Goal: Task Accomplishment & Management: Manage account settings

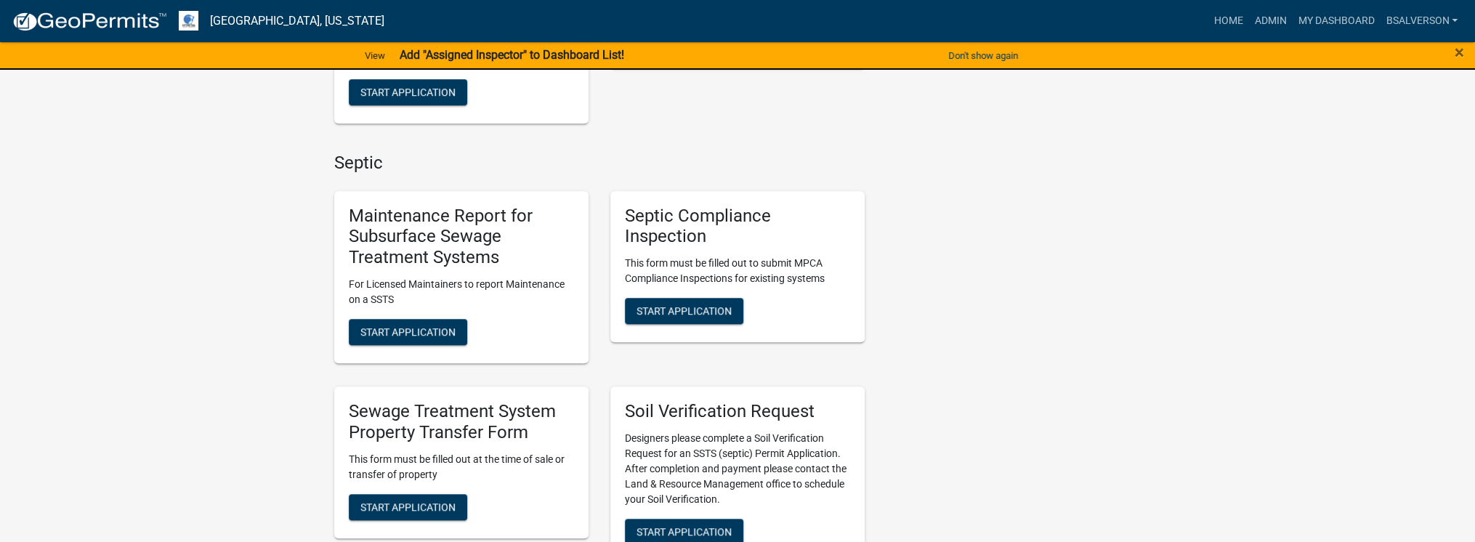
scroll to position [233, 0]
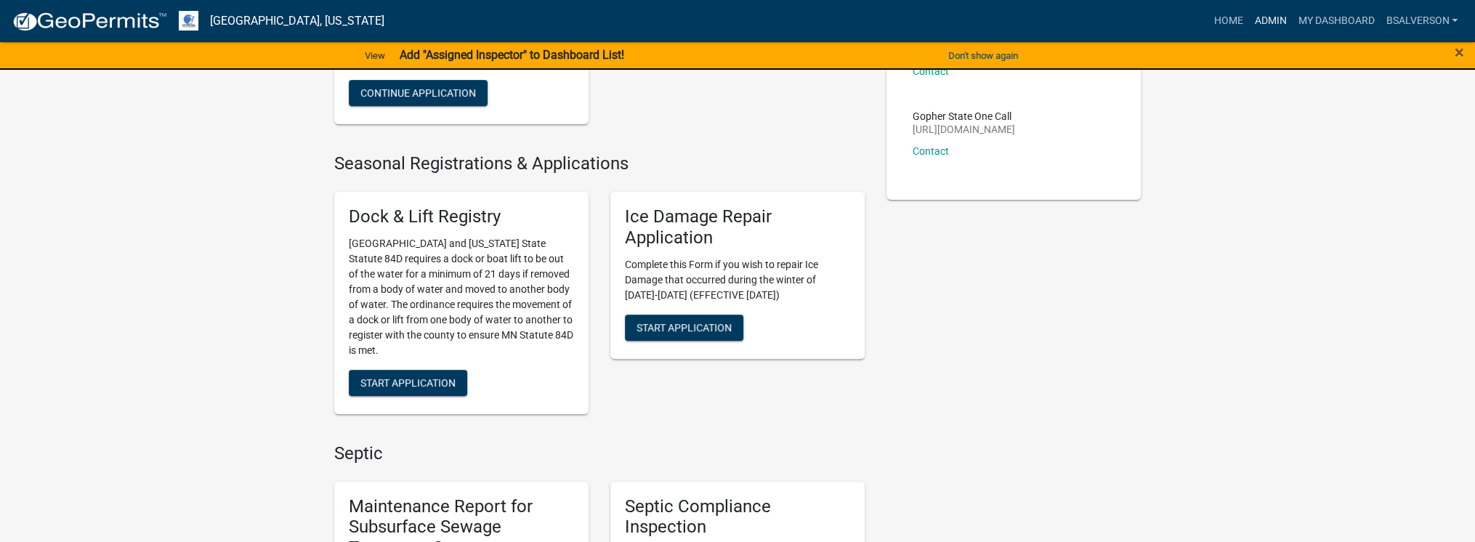
click at [1271, 17] on link "Admin" at bounding box center [1270, 21] width 44 height 28
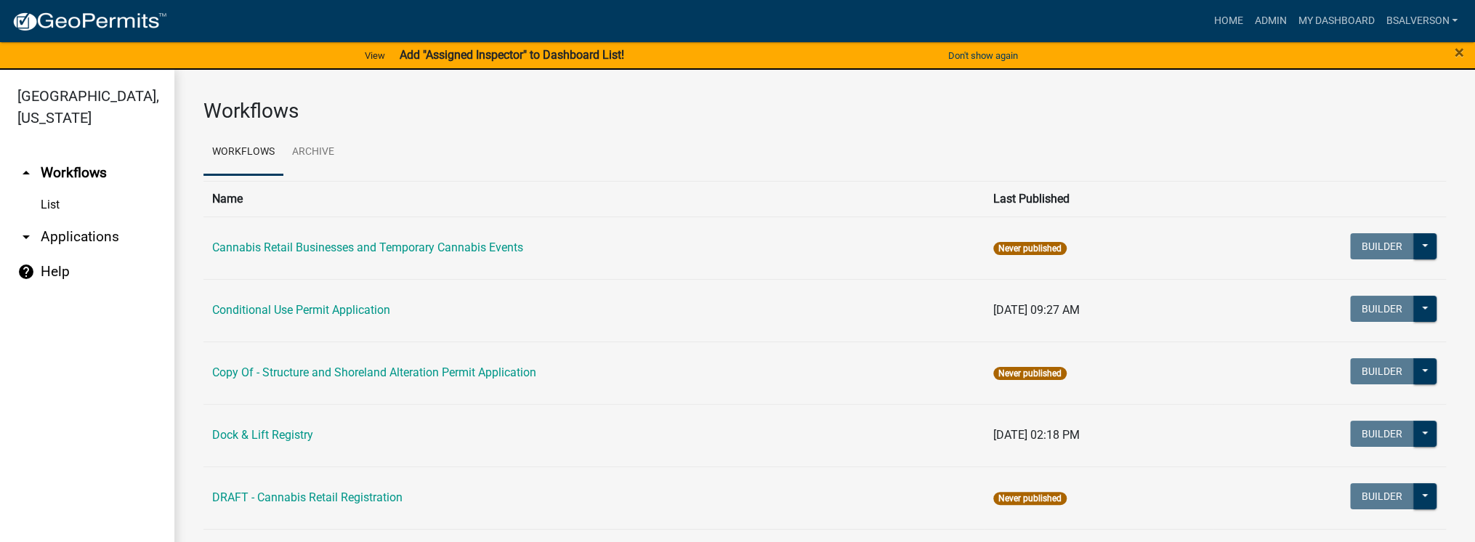
click at [54, 214] on link "List" at bounding box center [87, 204] width 174 height 29
click at [52, 208] on link "List" at bounding box center [87, 204] width 174 height 29
click at [76, 230] on link "arrow_drop_down Applications" at bounding box center [87, 236] width 174 height 35
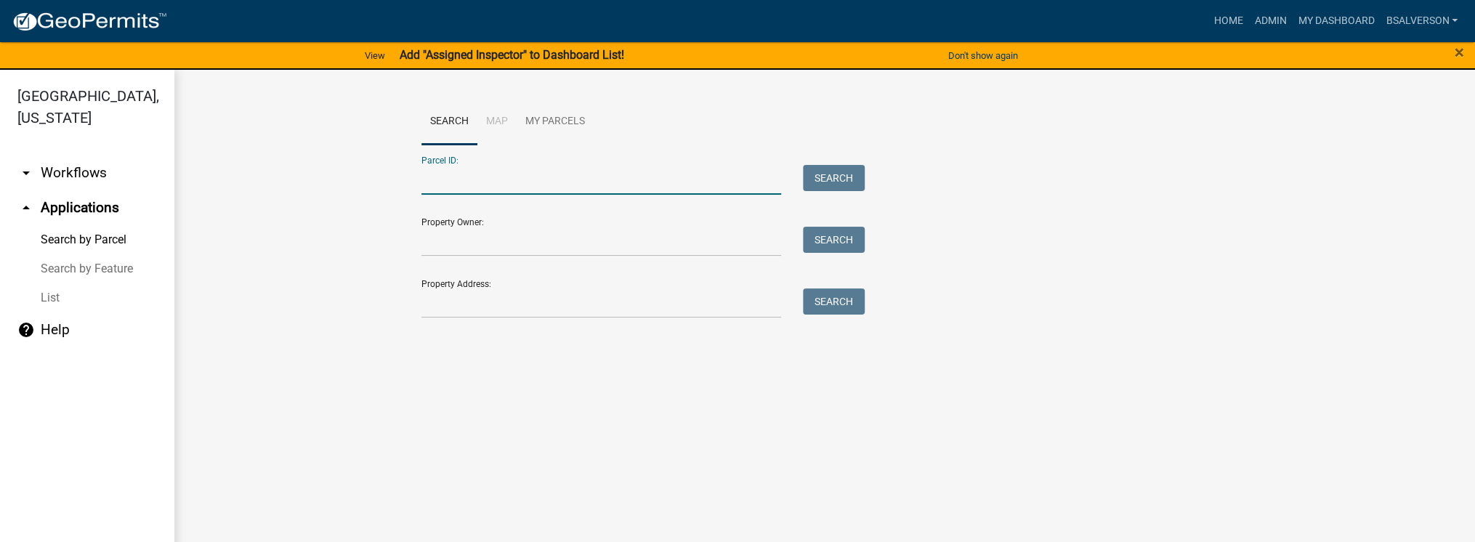
click at [503, 176] on input "Parcel ID:" at bounding box center [601, 180] width 360 height 30
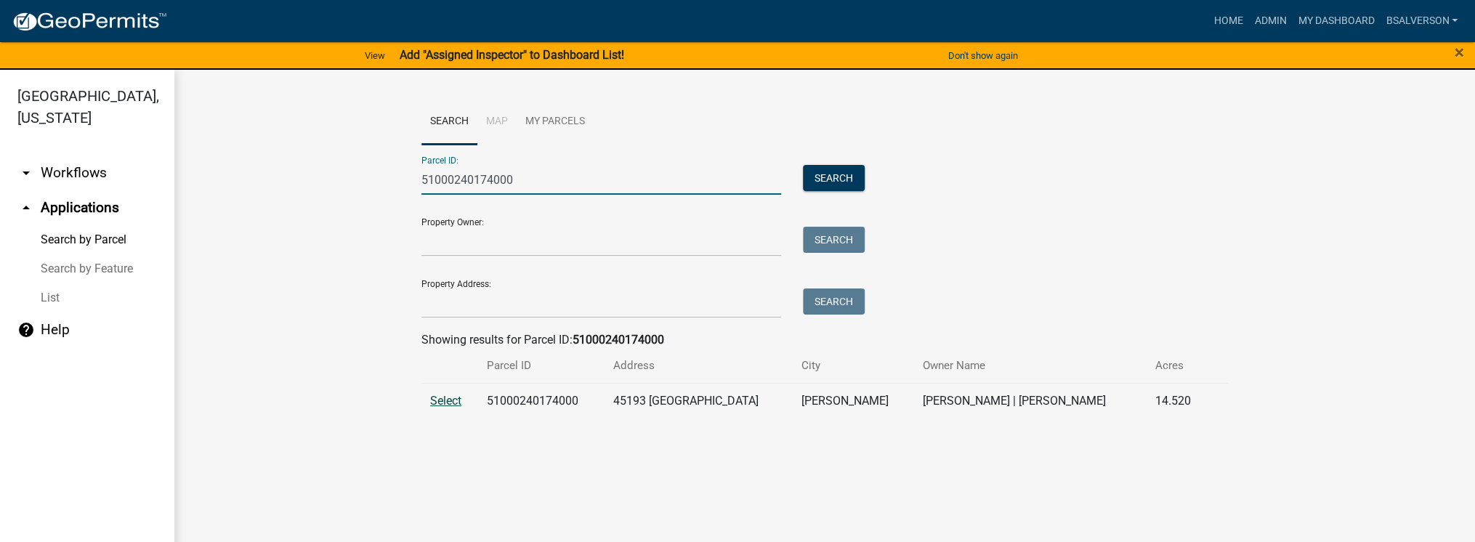
type input "51000240174000"
click at [455, 395] on span "Select" at bounding box center [445, 401] width 31 height 14
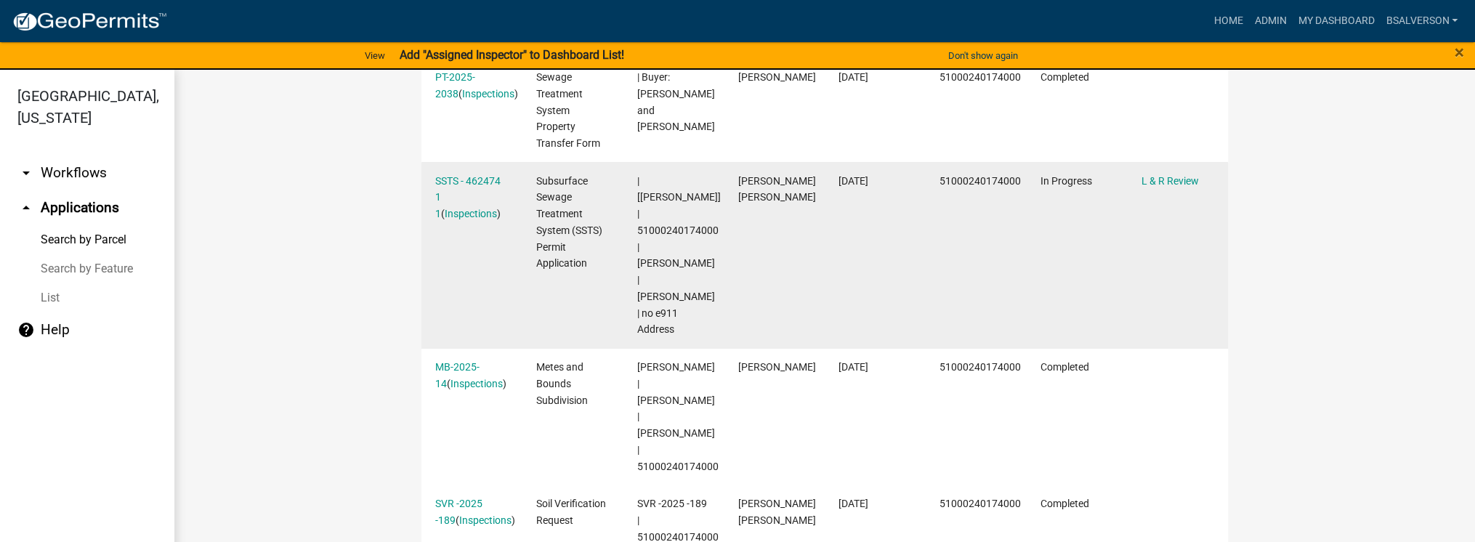
scroll to position [543, 0]
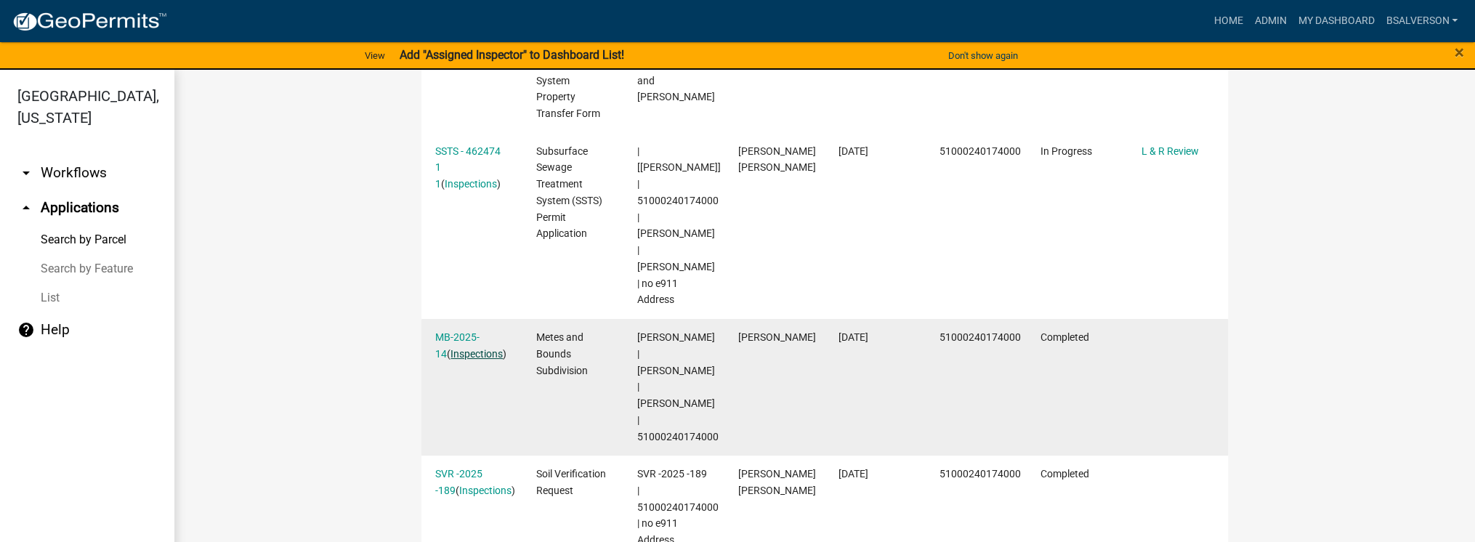
click at [455, 348] on link "Inspections" at bounding box center [476, 354] width 52 height 12
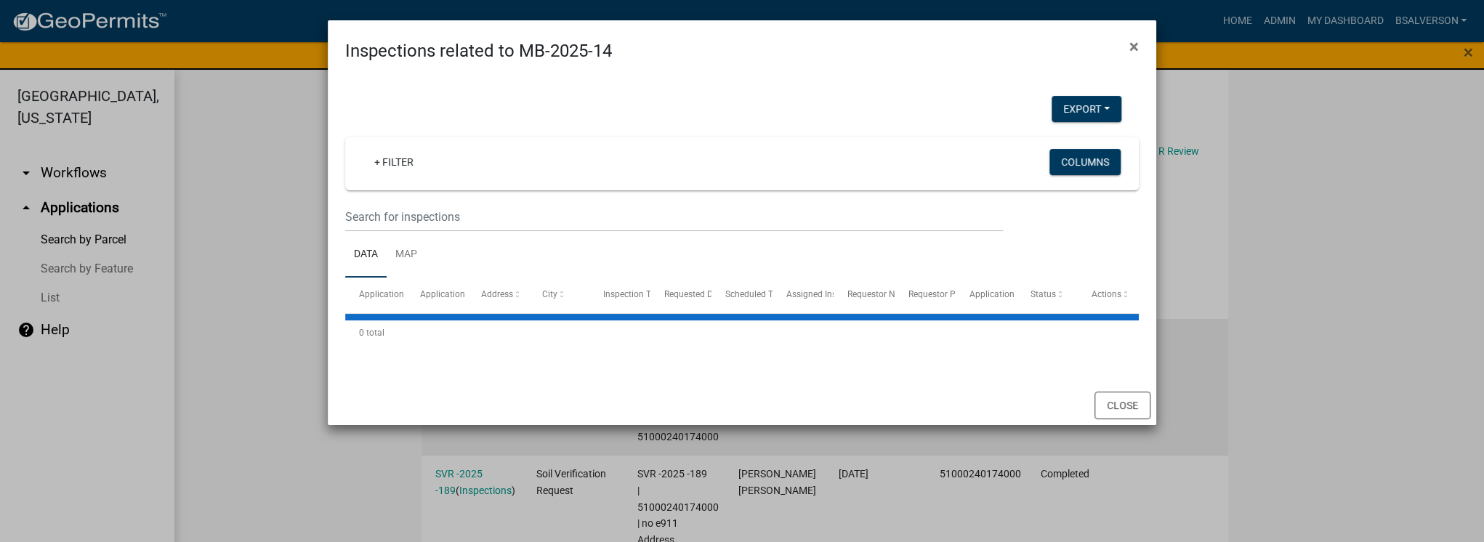
click at [455, 315] on div "0 total" at bounding box center [741, 333] width 793 height 36
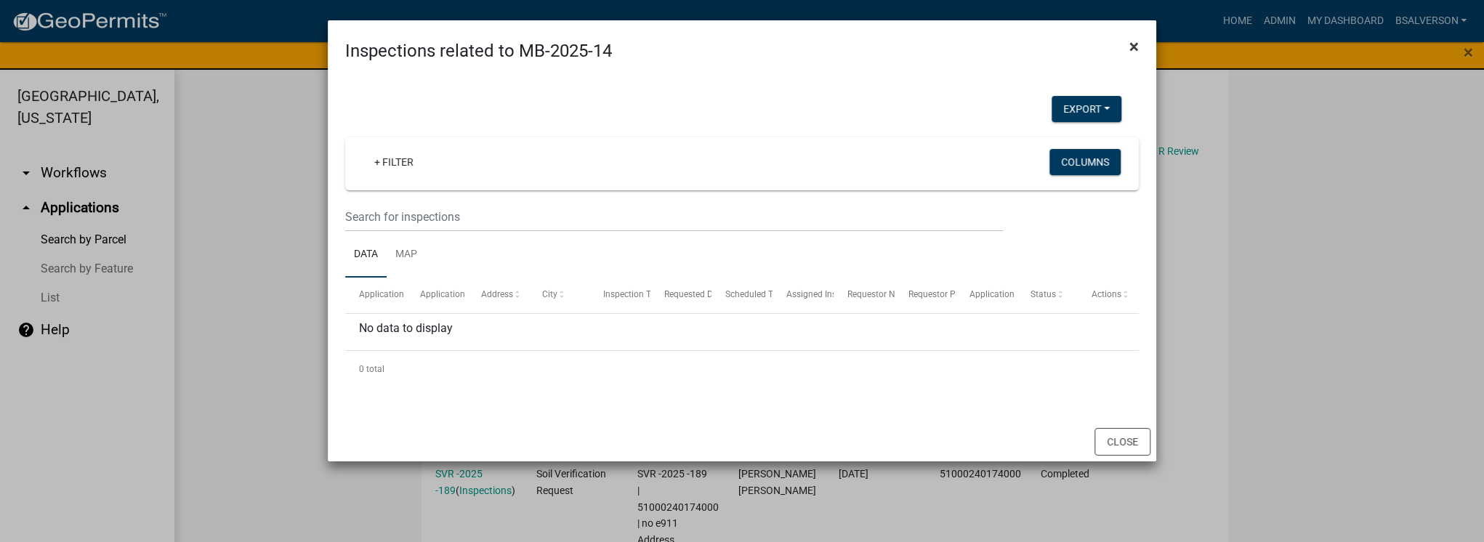
click at [1130, 46] on span "×" at bounding box center [1133, 46] width 9 height 20
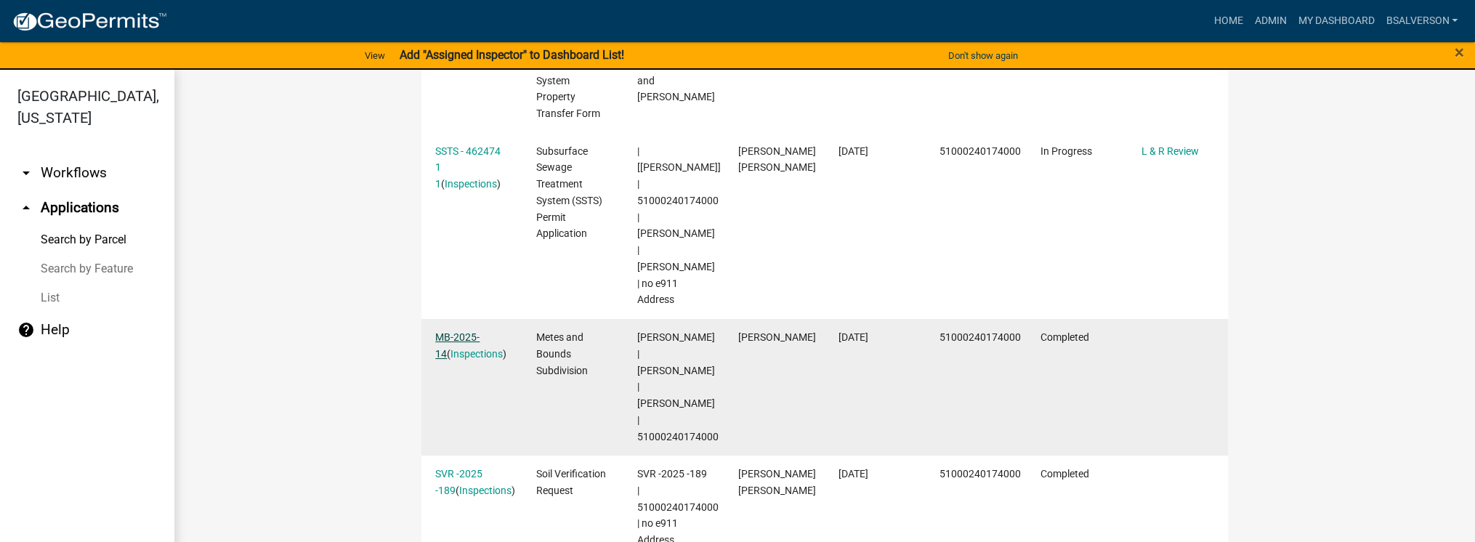
click at [466, 331] on link "MB-2025-14" at bounding box center [457, 345] width 44 height 28
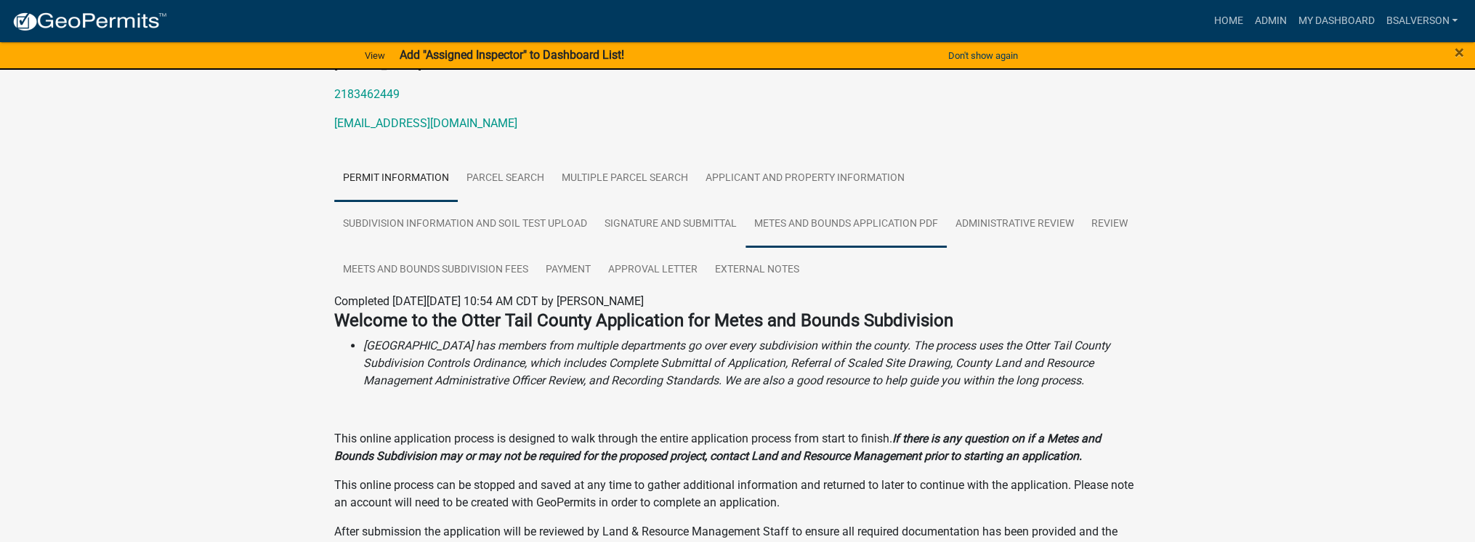
scroll to position [233, 0]
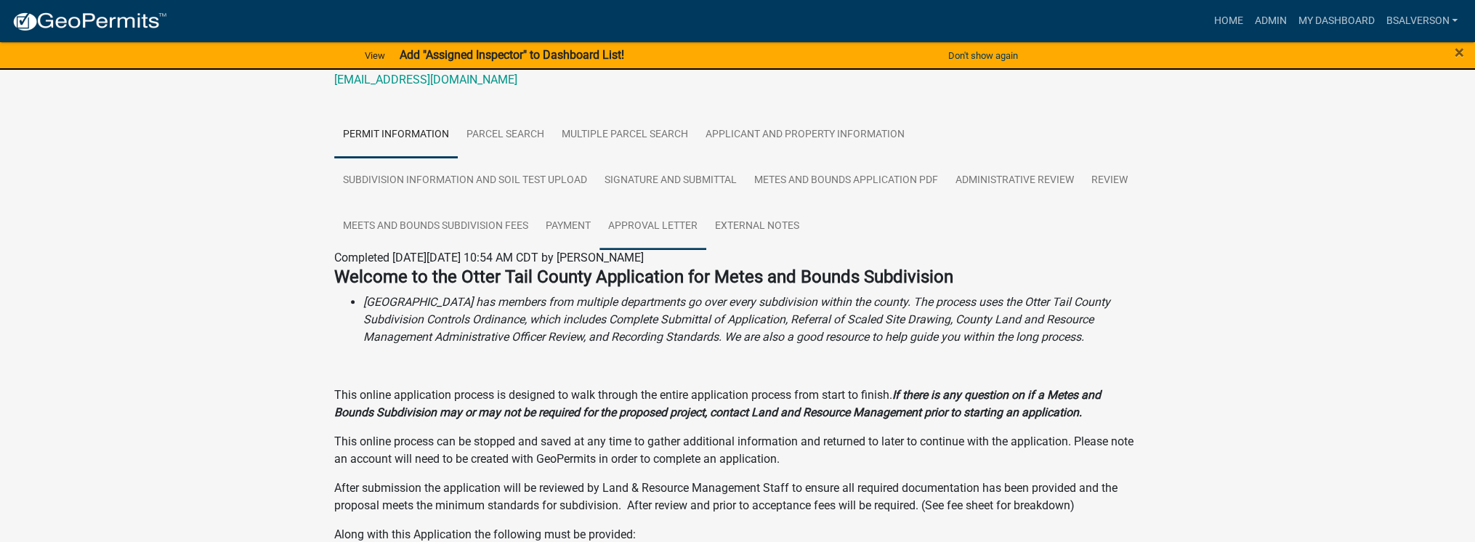
click at [672, 230] on link "Approval Letter" at bounding box center [652, 226] width 107 height 47
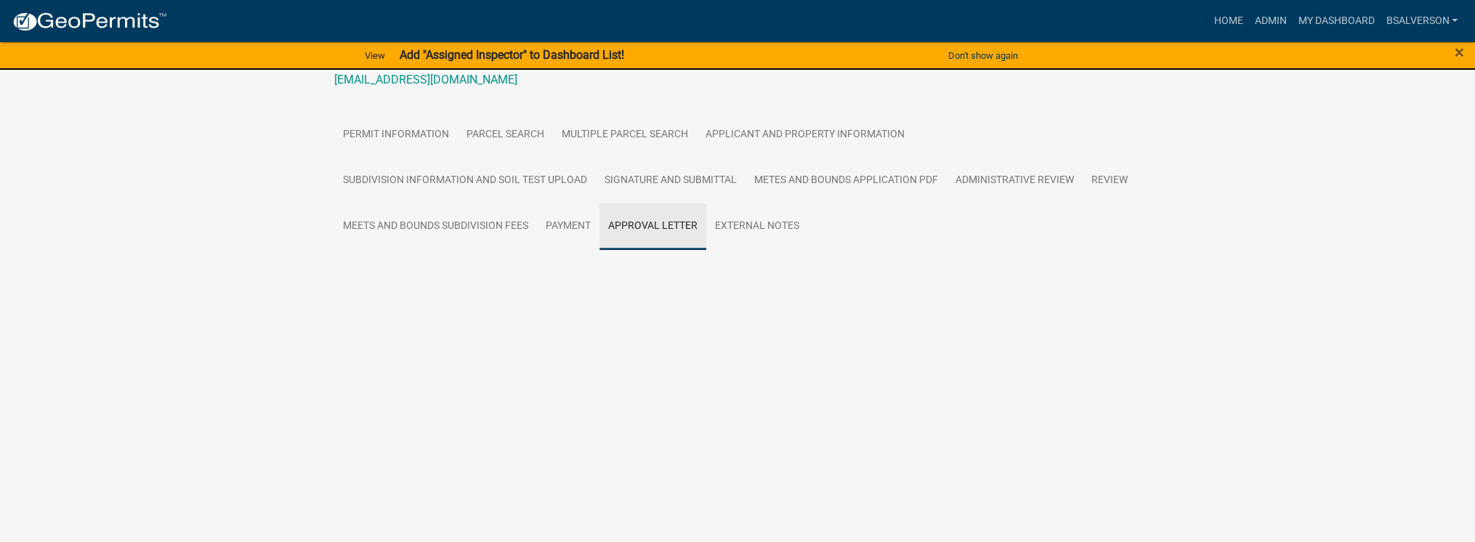
scroll to position [36, 0]
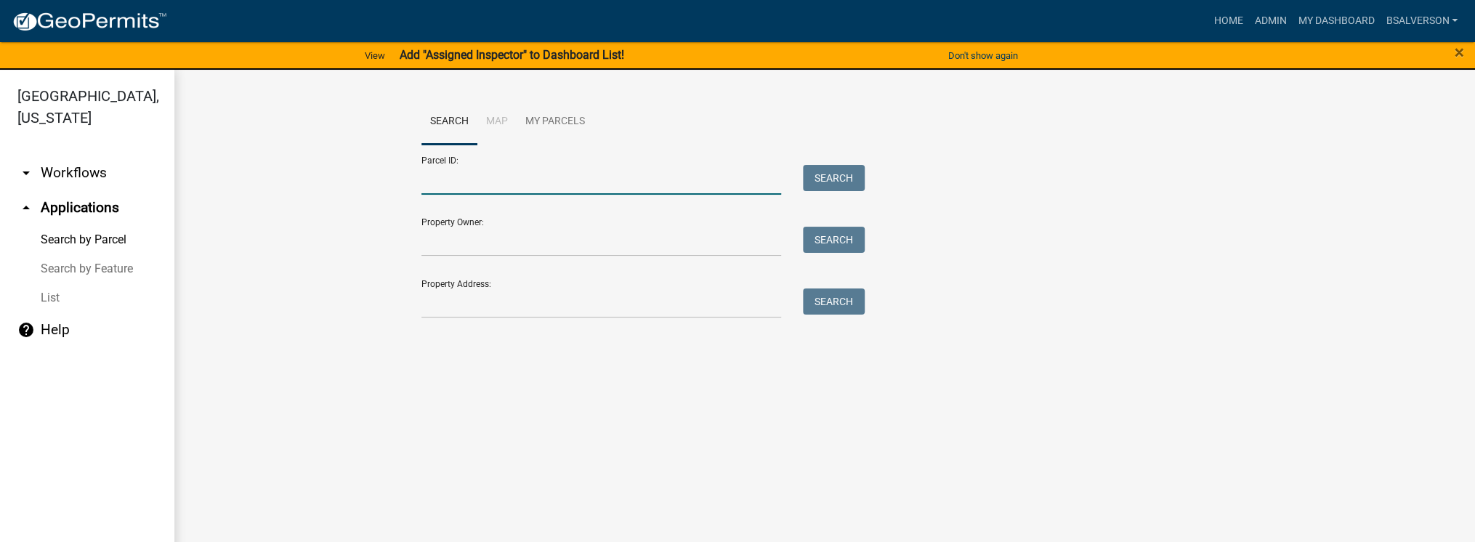
click at [469, 182] on input "Parcel ID:" at bounding box center [601, 180] width 360 height 30
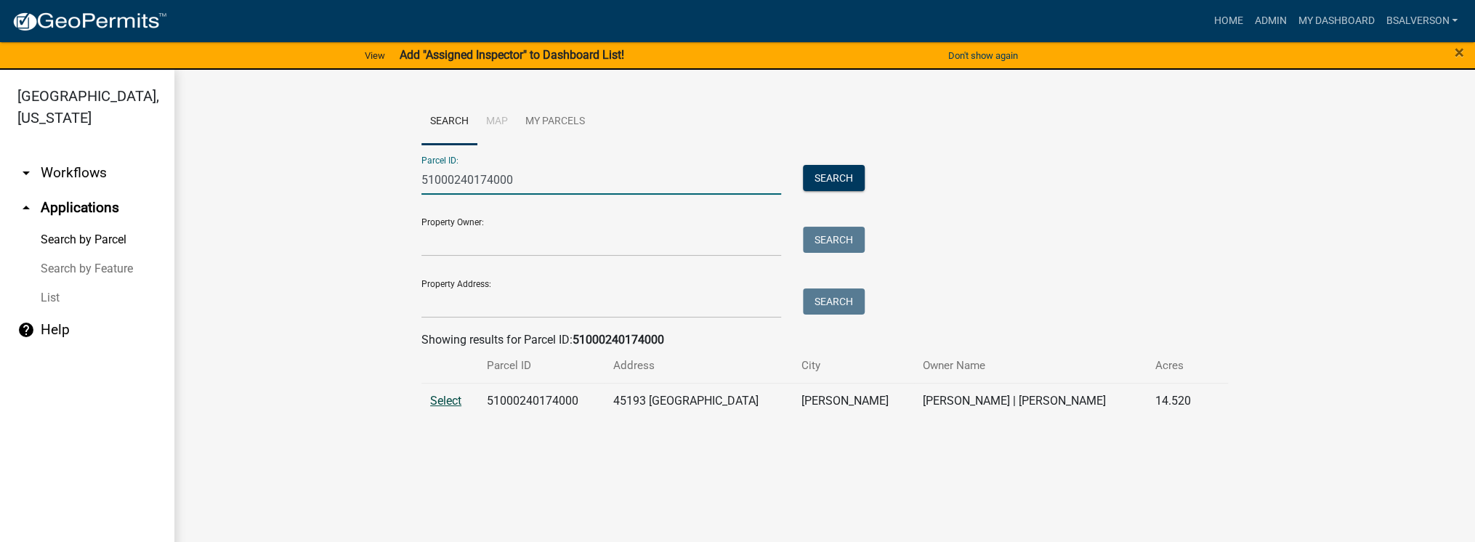
type input "51000240174000"
click at [445, 400] on span "Select" at bounding box center [445, 401] width 31 height 14
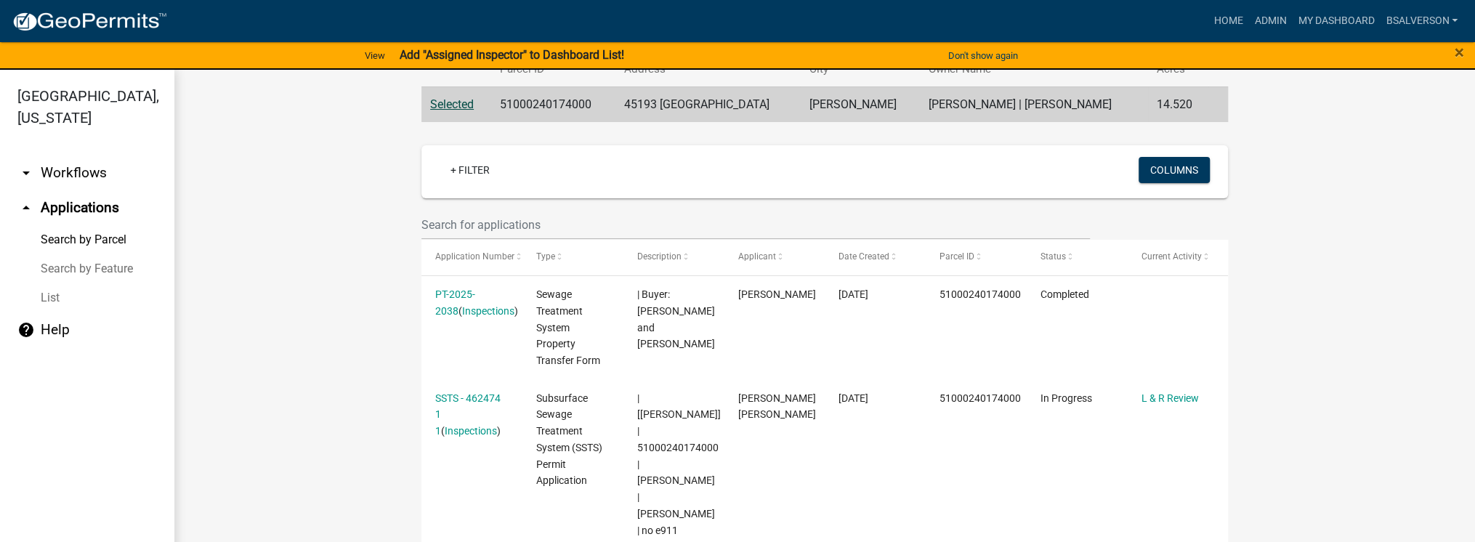
scroll to position [407, 0]
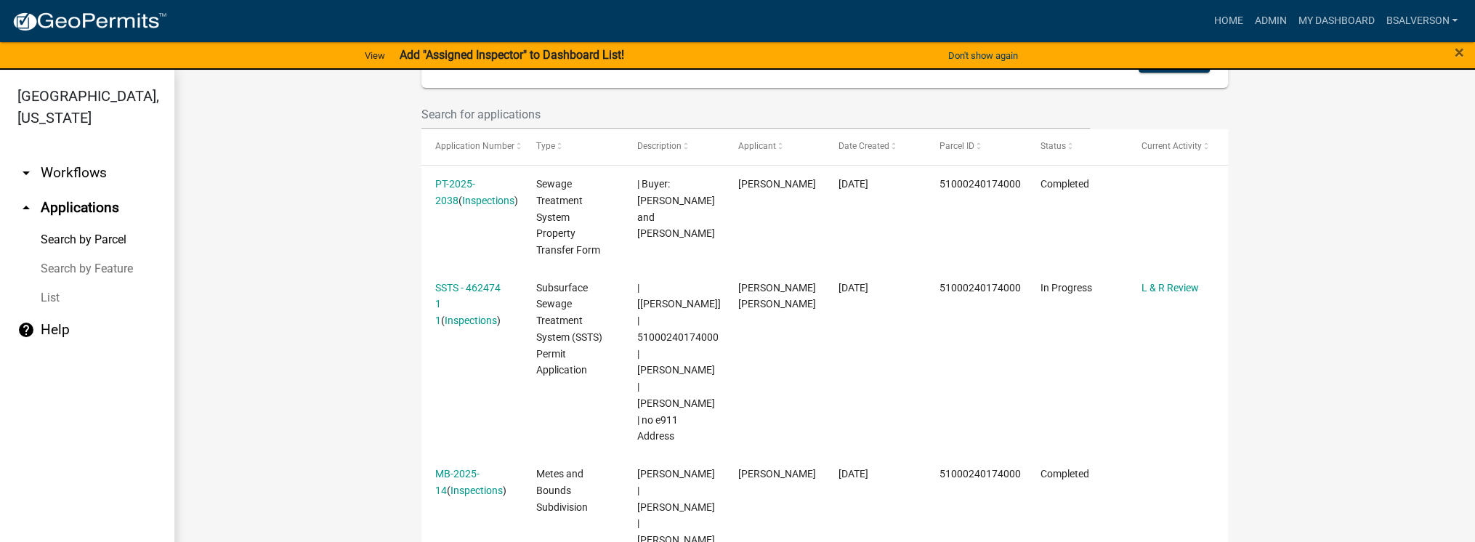
click at [478, 468] on link "MB-2025-14" at bounding box center [457, 482] width 44 height 28
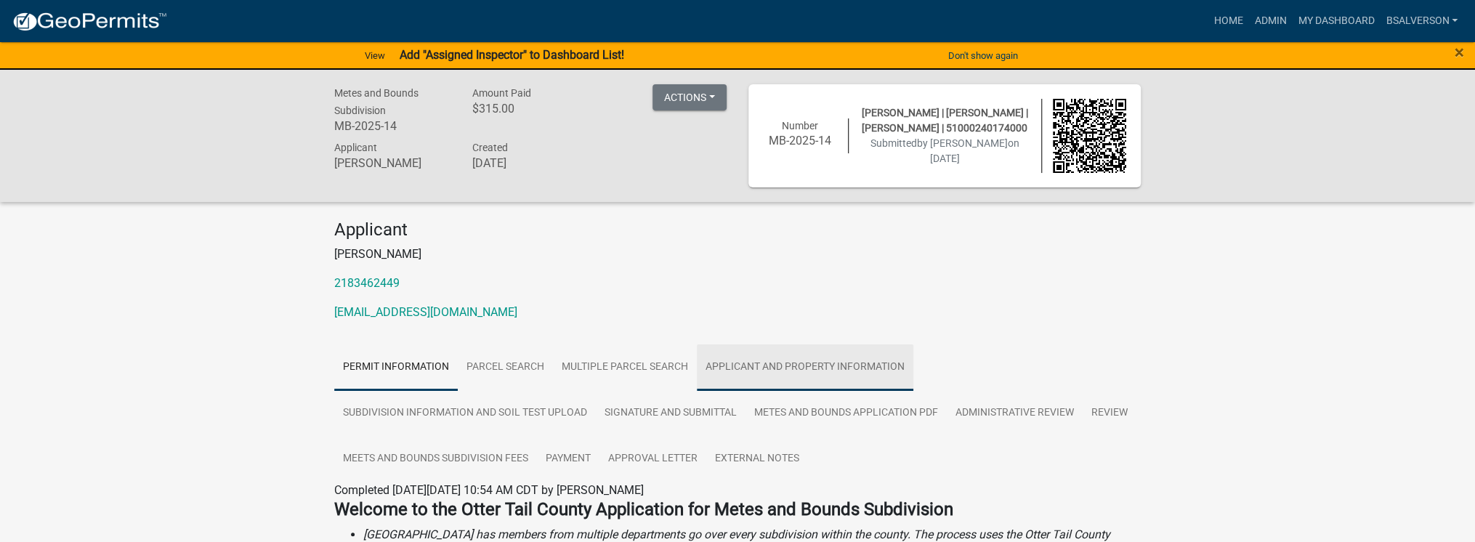
click at [785, 361] on link "Applicant and Property Information" at bounding box center [805, 367] width 217 height 47
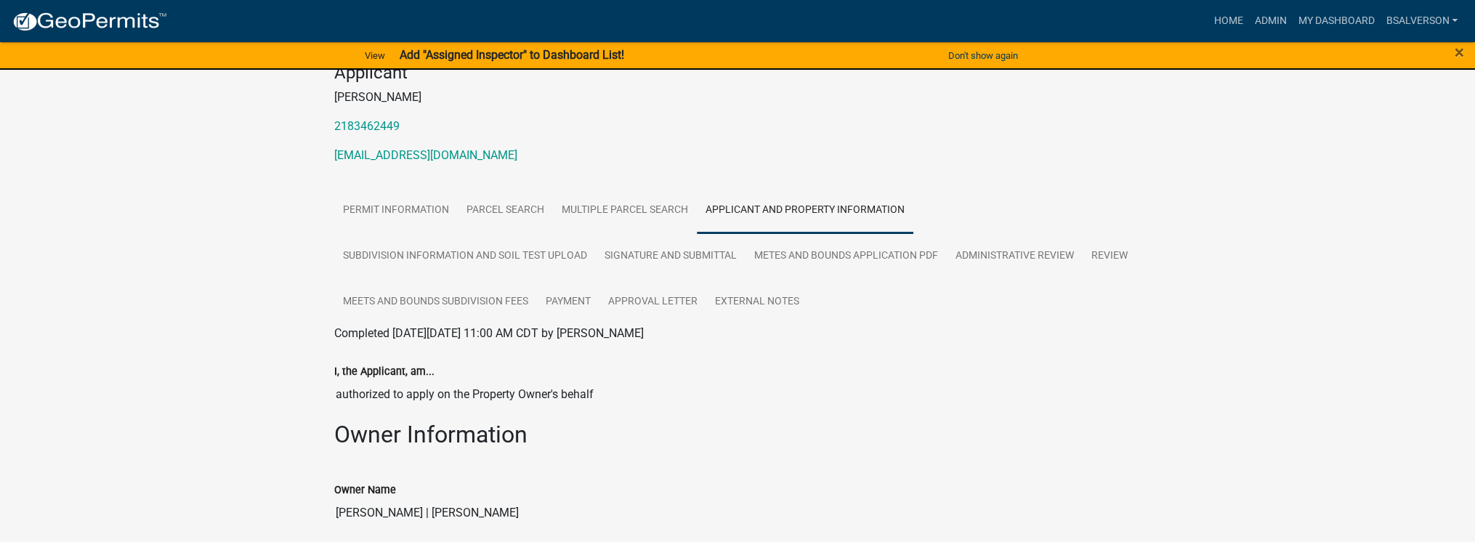
scroll to position [19, 0]
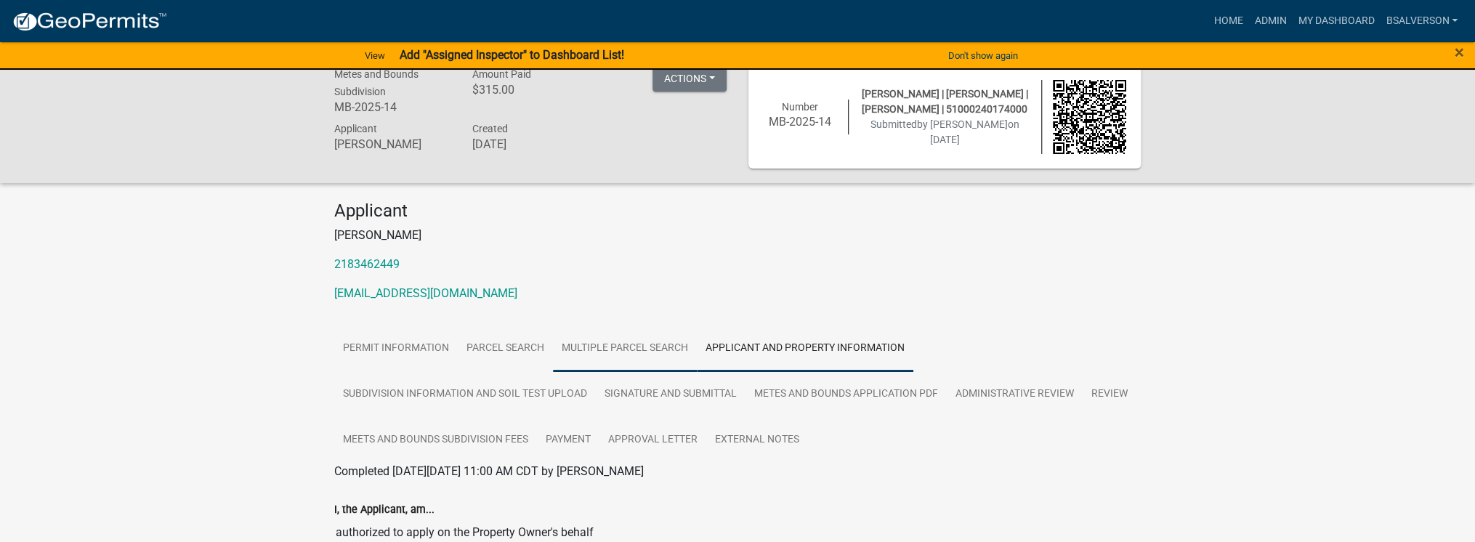
click at [650, 349] on link "Multiple Parcel Search" at bounding box center [625, 349] width 144 height 47
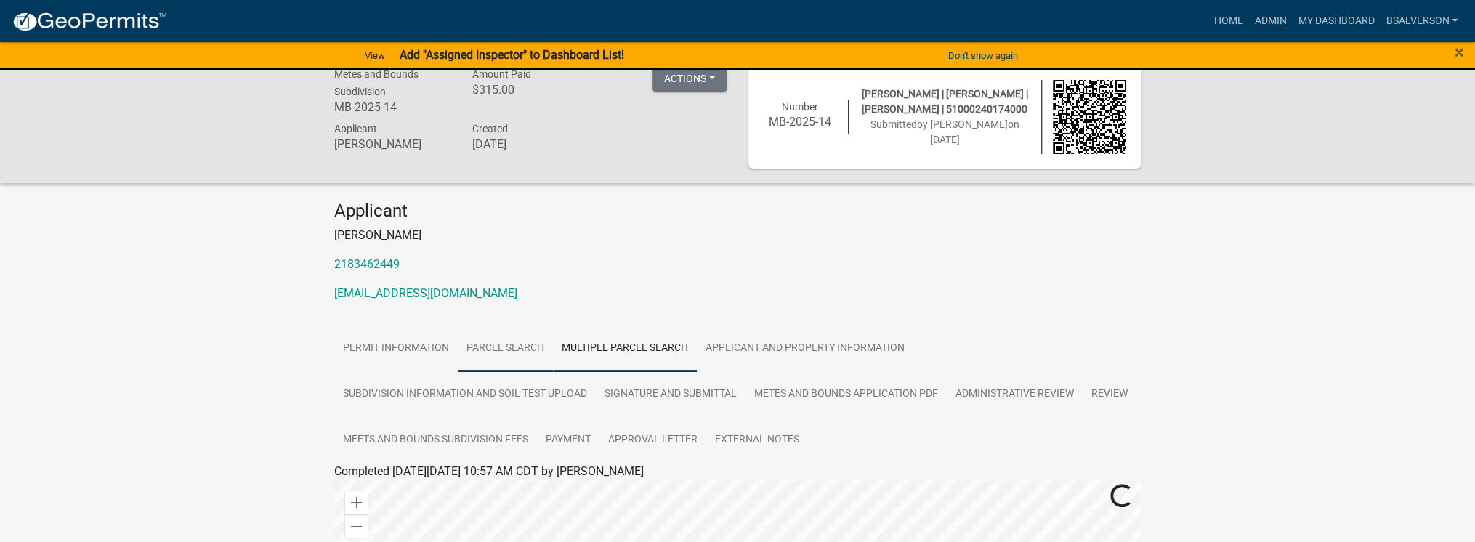
scroll to position [251, 0]
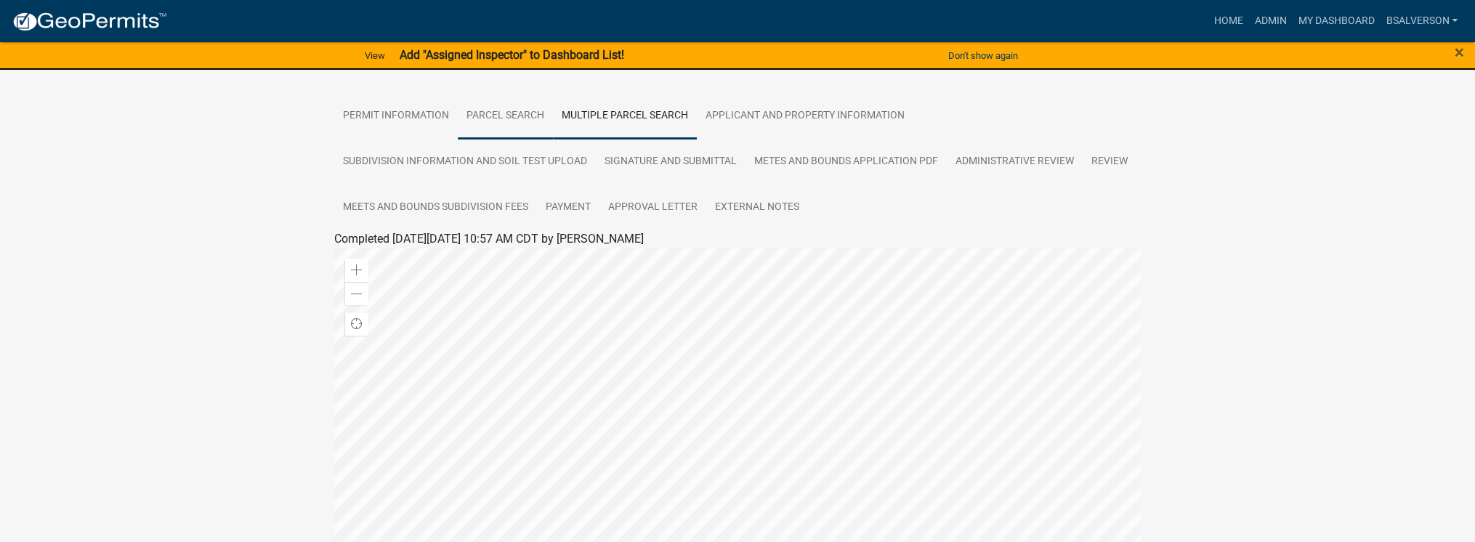
click at [514, 123] on link "Parcel search" at bounding box center [505, 116] width 95 height 47
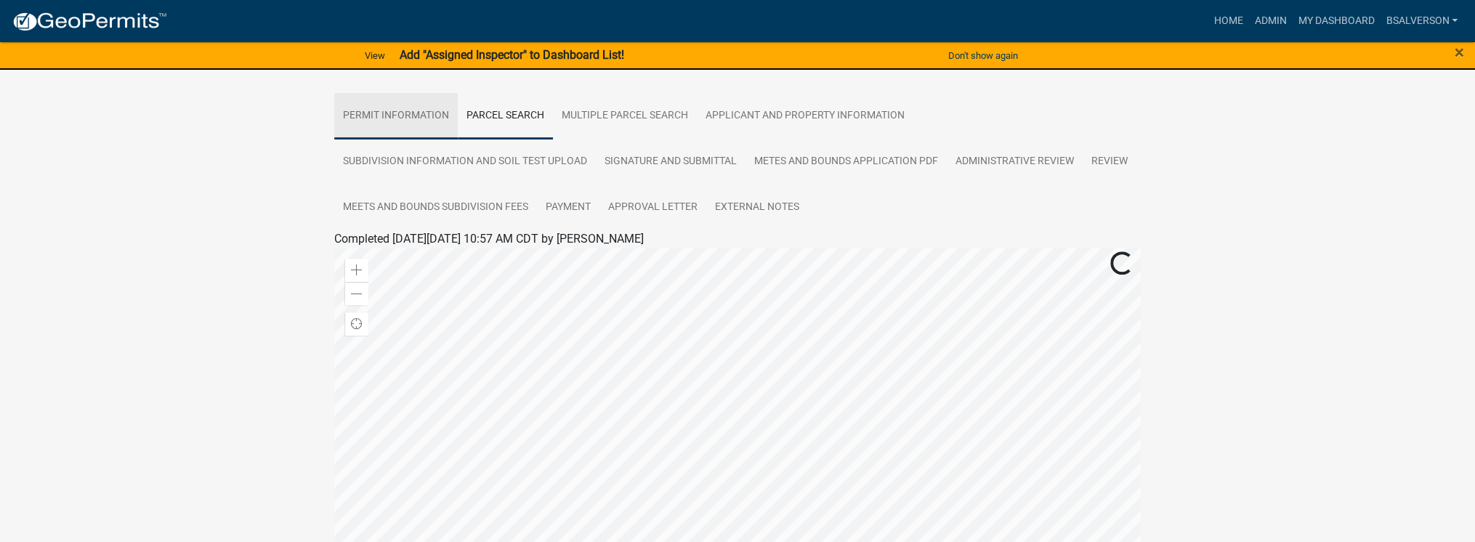
click at [417, 115] on link "Permit Information" at bounding box center [396, 116] width 124 height 47
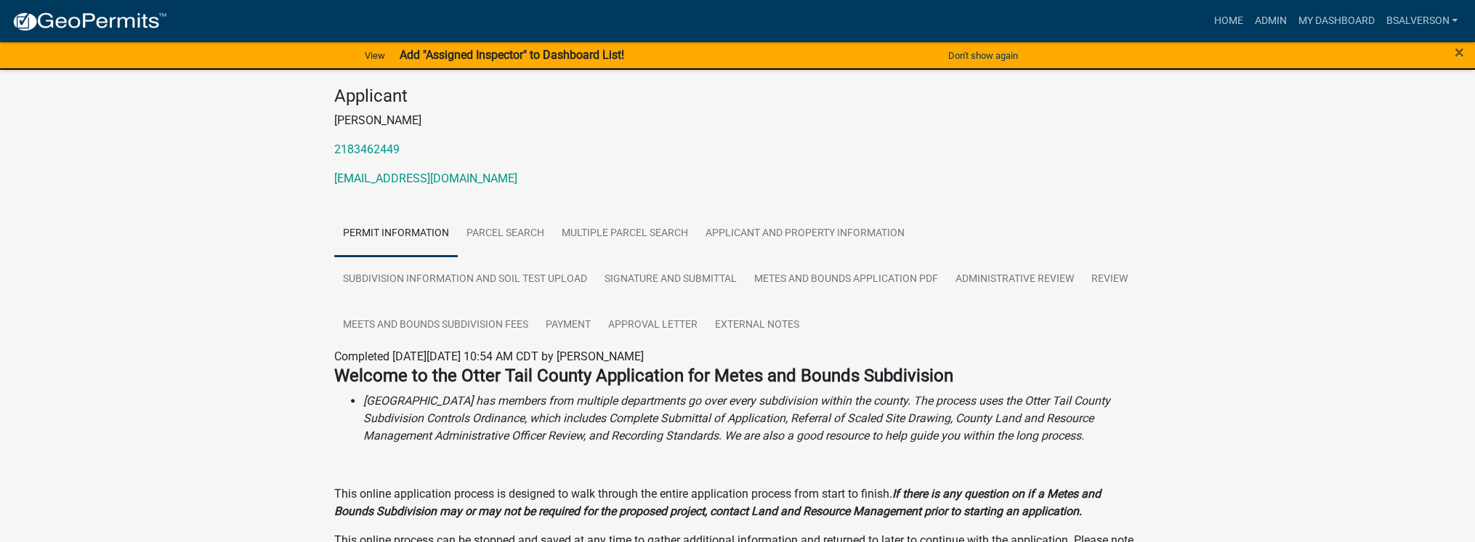
scroll to position [116, 0]
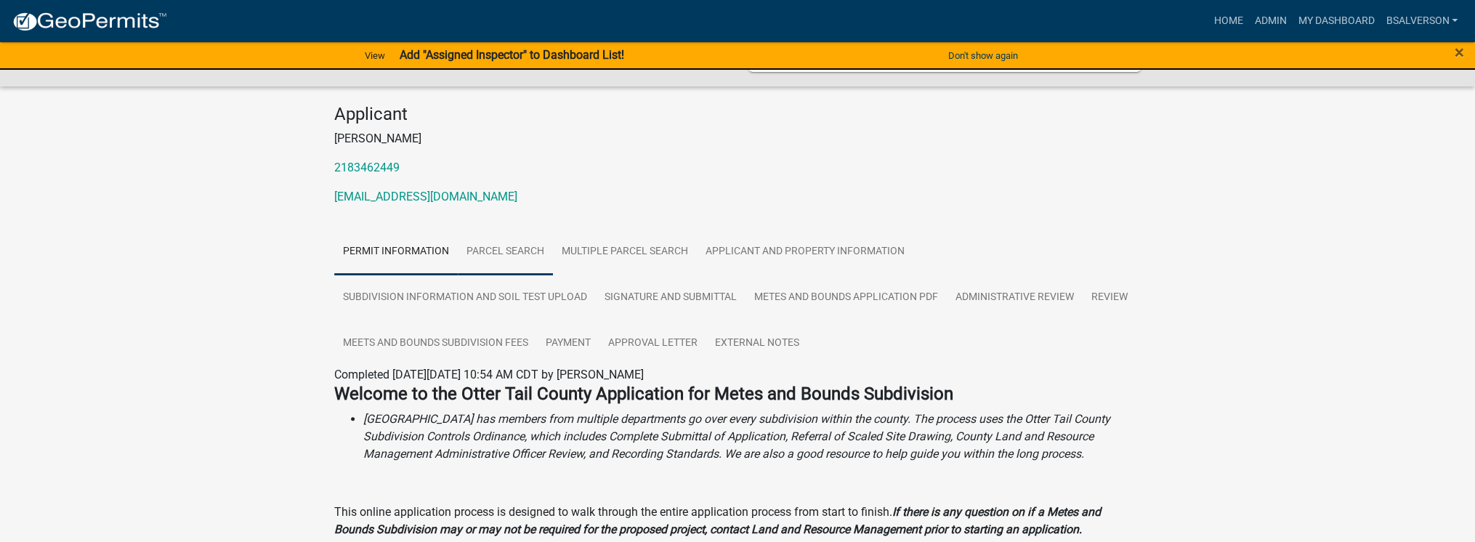
click at [521, 253] on link "Parcel search" at bounding box center [505, 252] width 95 height 47
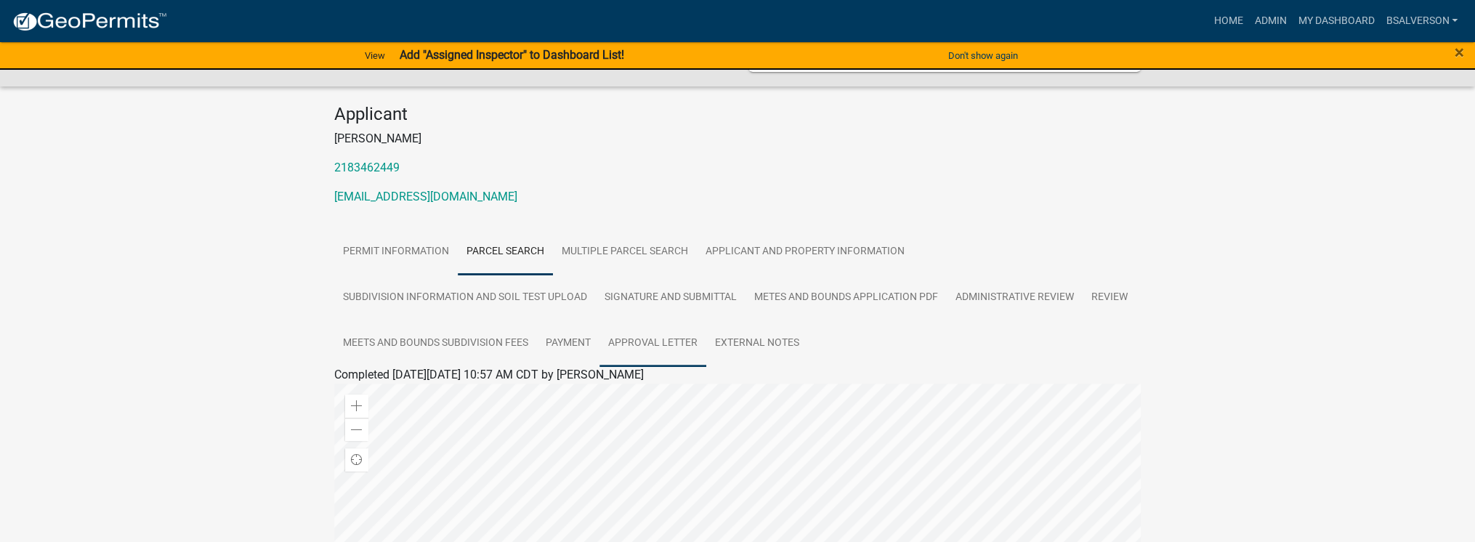
scroll to position [116, 0]
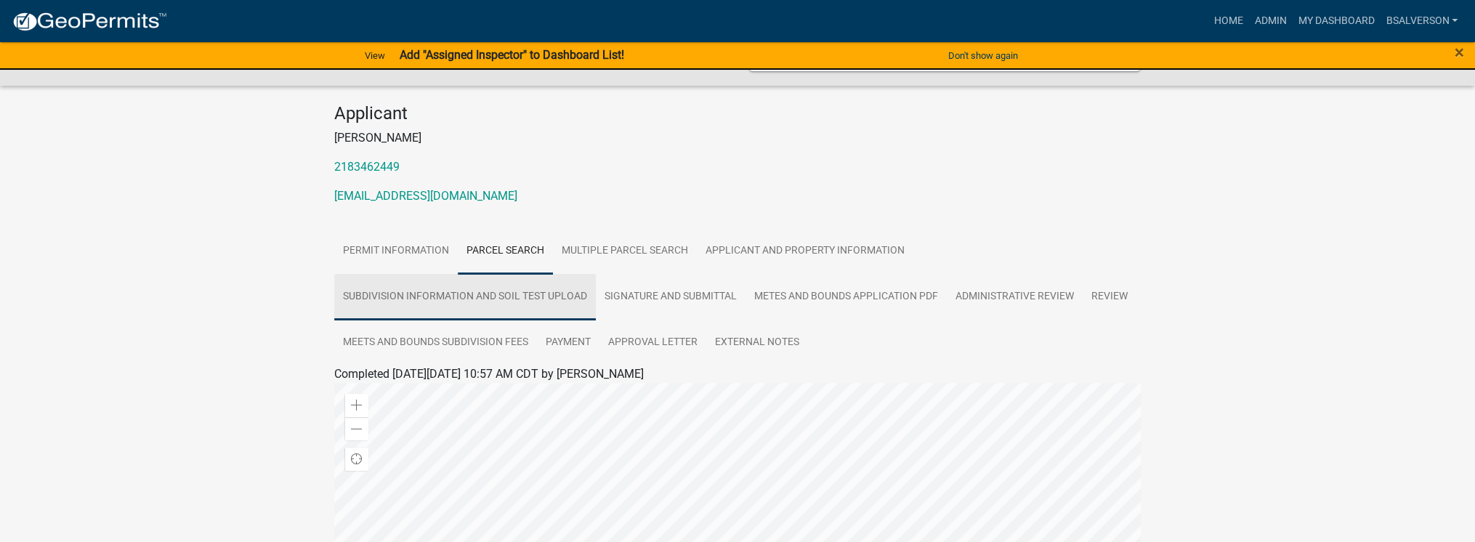
click at [559, 295] on link "Subdivision Information and Soil Test Upload" at bounding box center [465, 297] width 262 height 47
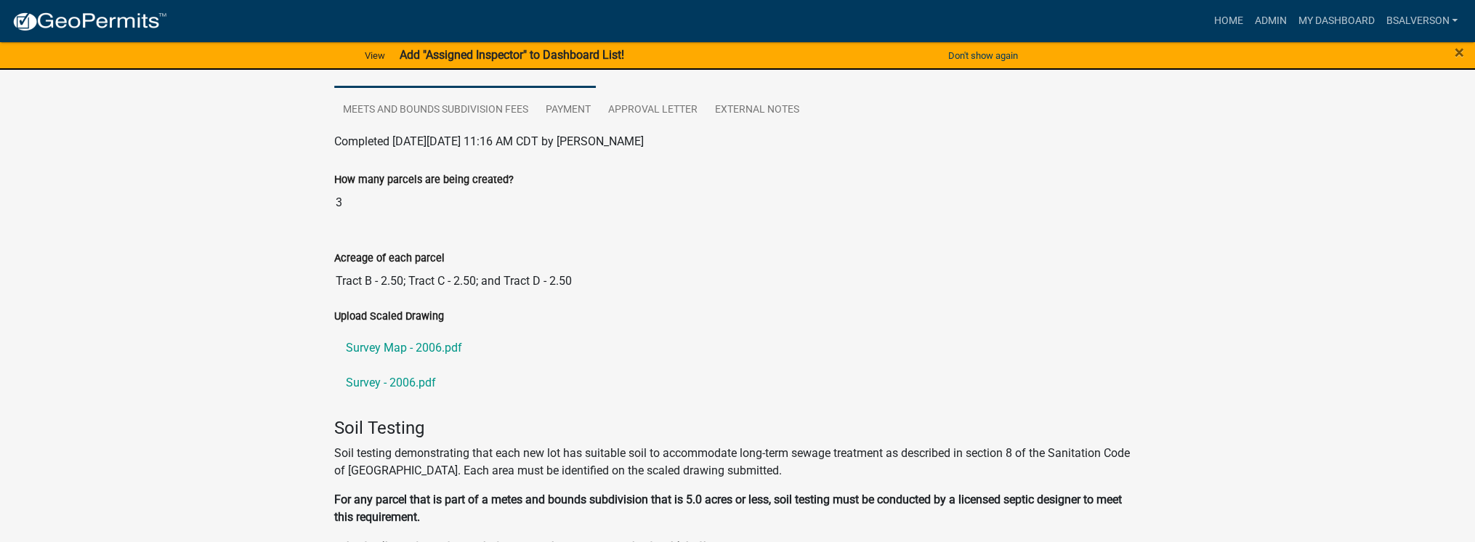
scroll to position [465, 0]
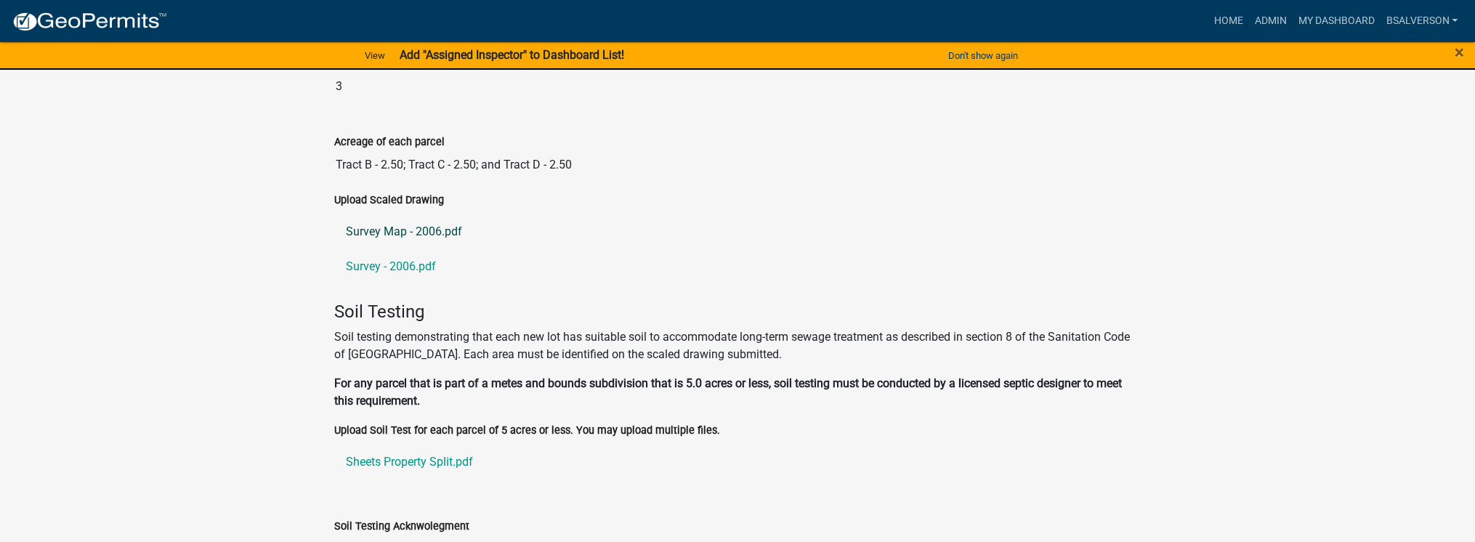
click at [389, 232] on link "Survey Map - 2006.pdf" at bounding box center [737, 231] width 807 height 35
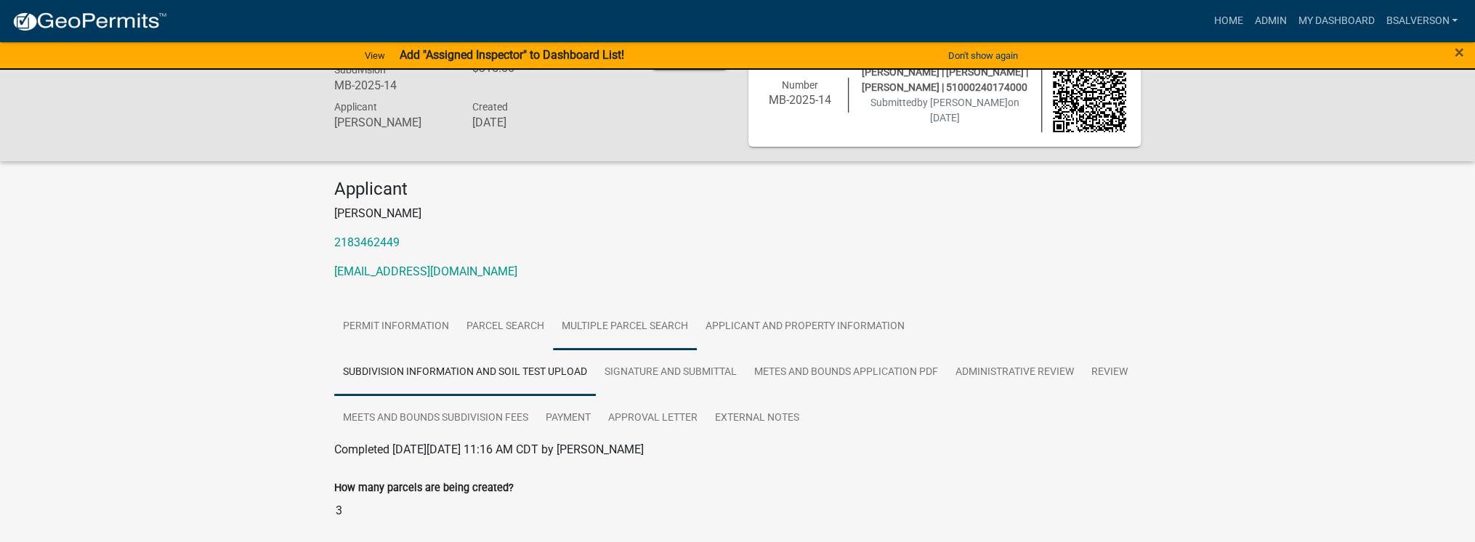
scroll to position [0, 0]
